Goal: Information Seeking & Learning: Learn about a topic

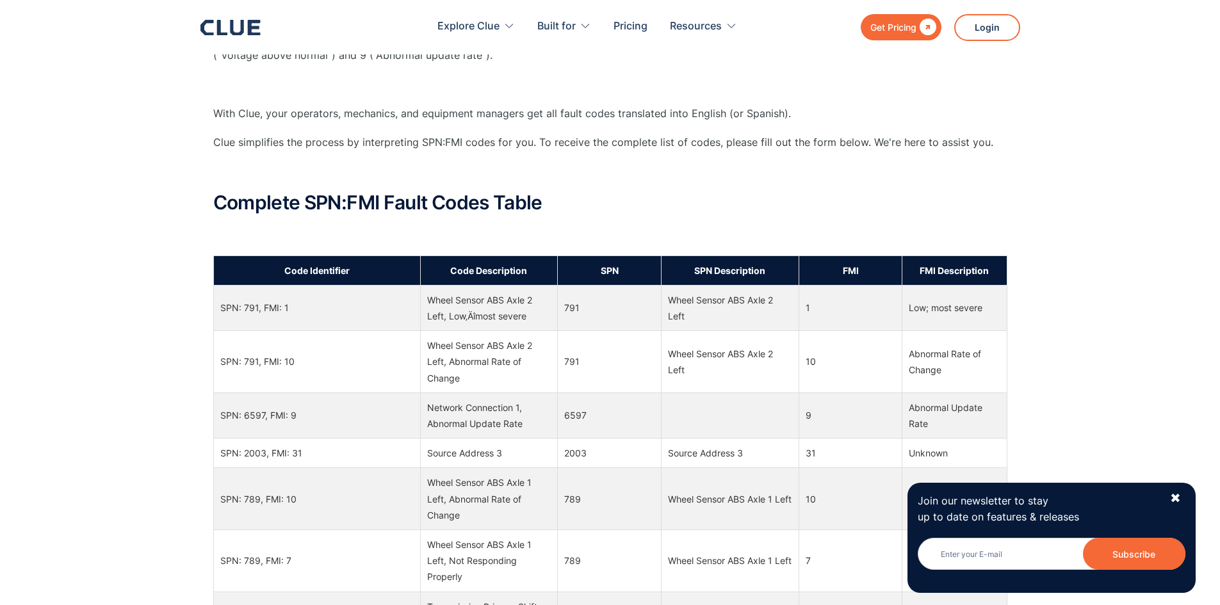
scroll to position [512, 0]
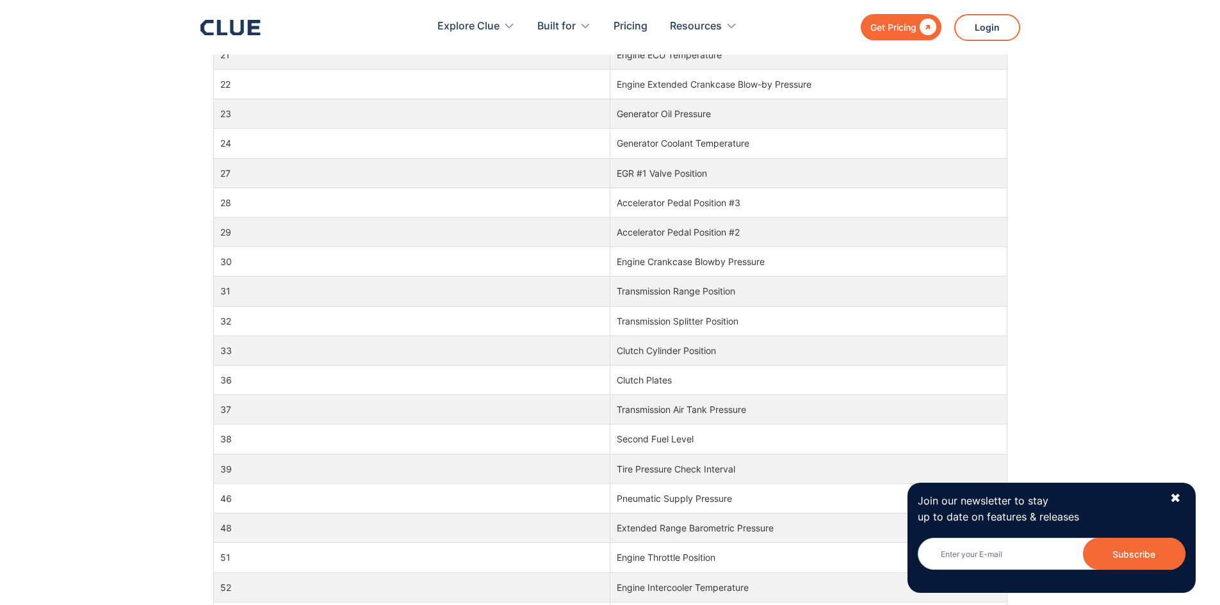
scroll to position [100045, 0]
